Goal: Transaction & Acquisition: Purchase product/service

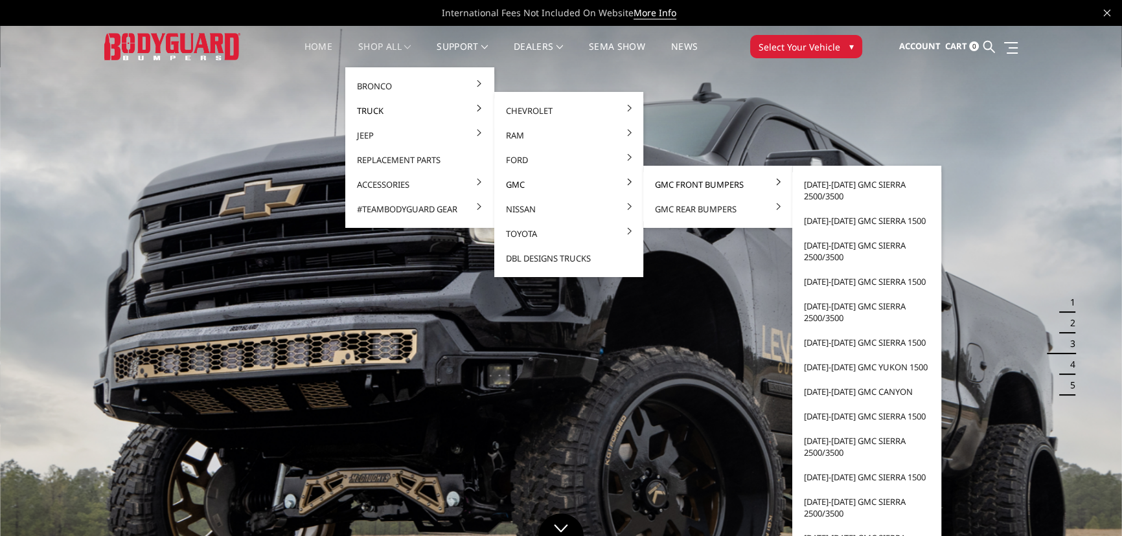
click at [698, 179] on link "GMC Front Bumpers" at bounding box center [718, 184] width 139 height 25
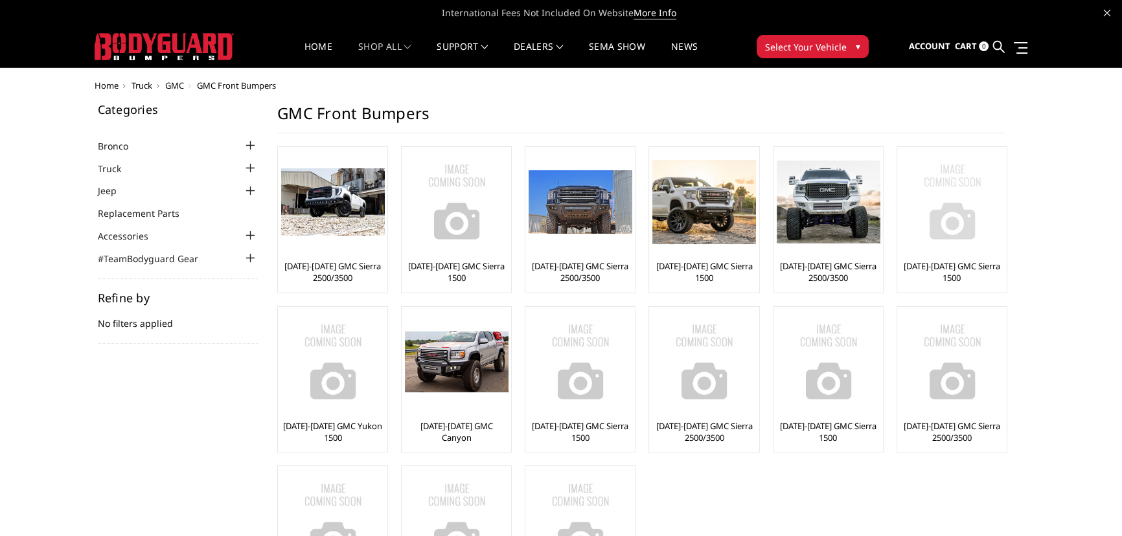
click at [941, 194] on img at bounding box center [953, 202] width 104 height 104
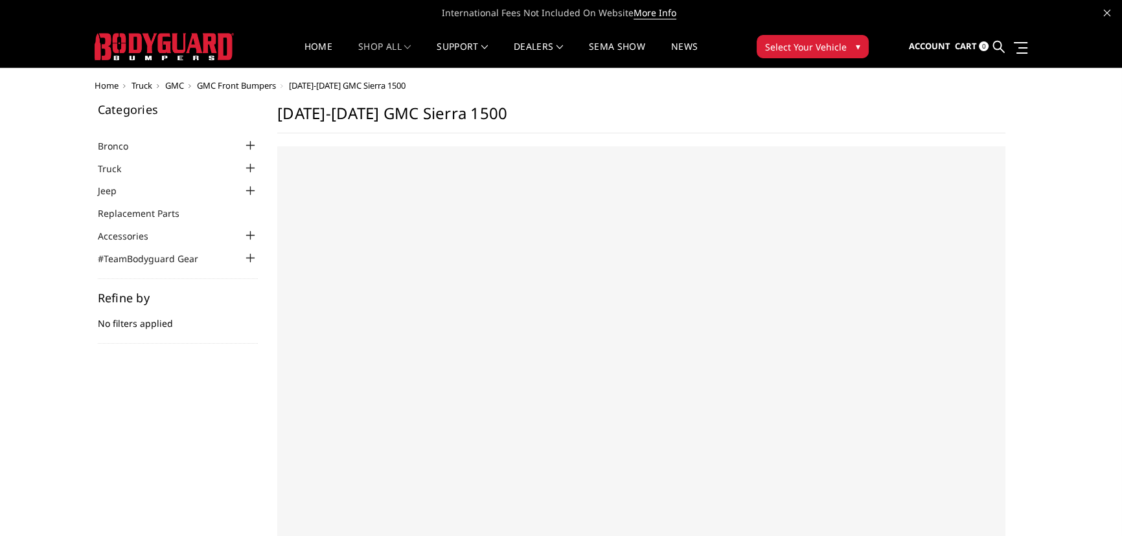
select select "US"
